Goal: Check status: Check status

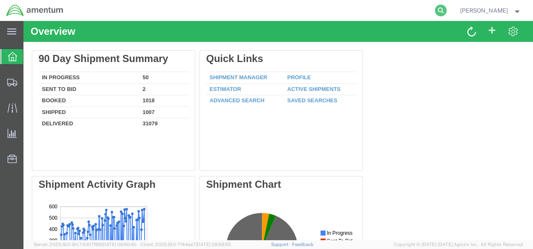
click at [447, 10] on icon at bounding box center [441, 11] width 12 height 12
paste input "1Z19E86Y0395844631"
click at [447, 8] on icon at bounding box center [441, 11] width 12 height 12
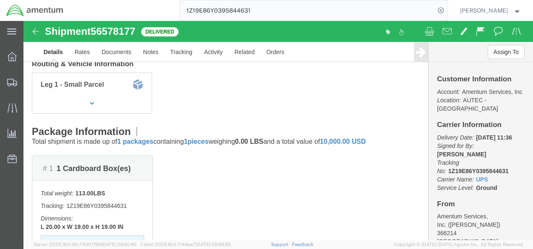
scroll to position [210, 0]
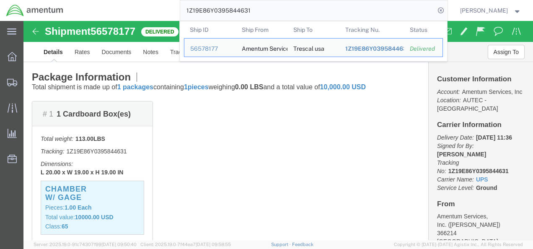
drag, startPoint x: 282, startPoint y: 11, endPoint x: 172, endPoint y: 10, distance: 110.6
click at [172, 10] on div "1Z19E86Y0395844631 Ship ID Ship From Ship To Tracking Nu. Status Ship ID 565781…" at bounding box center [259, 10] width 378 height 21
click at [250, 11] on input "1Z19E86Y0395844631" at bounding box center [307, 10] width 255 height 20
drag, startPoint x: 251, startPoint y: 10, endPoint x: 172, endPoint y: 10, distance: 78.4
click at [172, 11] on div "1Z19E86Y0395844631 Ship ID Ship From Ship To Tracking Nu. Status Ship ID 565781…" at bounding box center [259, 10] width 378 height 21
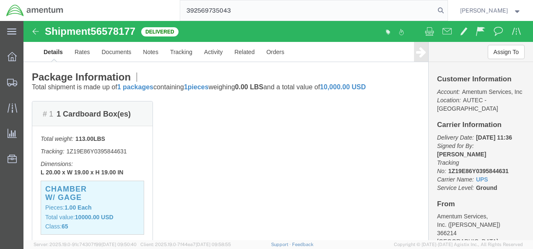
type input "392569735043"
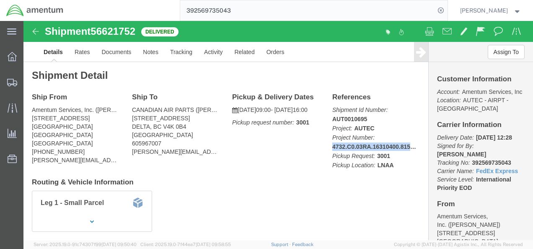
drag, startPoint x: 306, startPoint y: 127, endPoint x: 396, endPoint y: 126, distance: 89.7
click div "References Shipment Id Number: AUT0010695 Project: AUTEC Project Number: 4732.C…"
copy b "4732.C0.03RA.16310400.815E0440"
